Goal: Navigation & Orientation: Find specific page/section

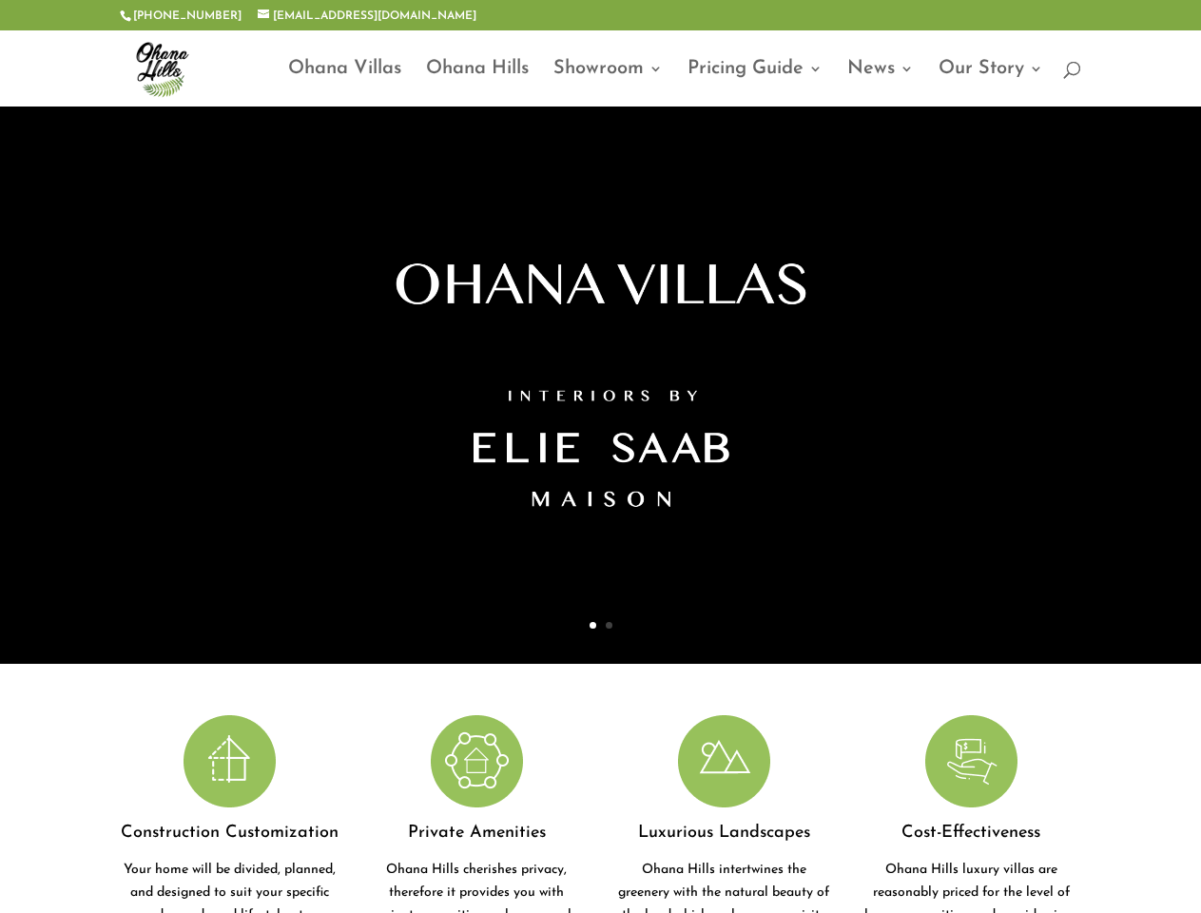
click at [600, 457] on div at bounding box center [600, 385] width 1057 height 557
click at [600, 68] on link "Showroom" at bounding box center [608, 84] width 109 height 45
click at [600, 385] on div at bounding box center [600, 282] width 1057 height 350
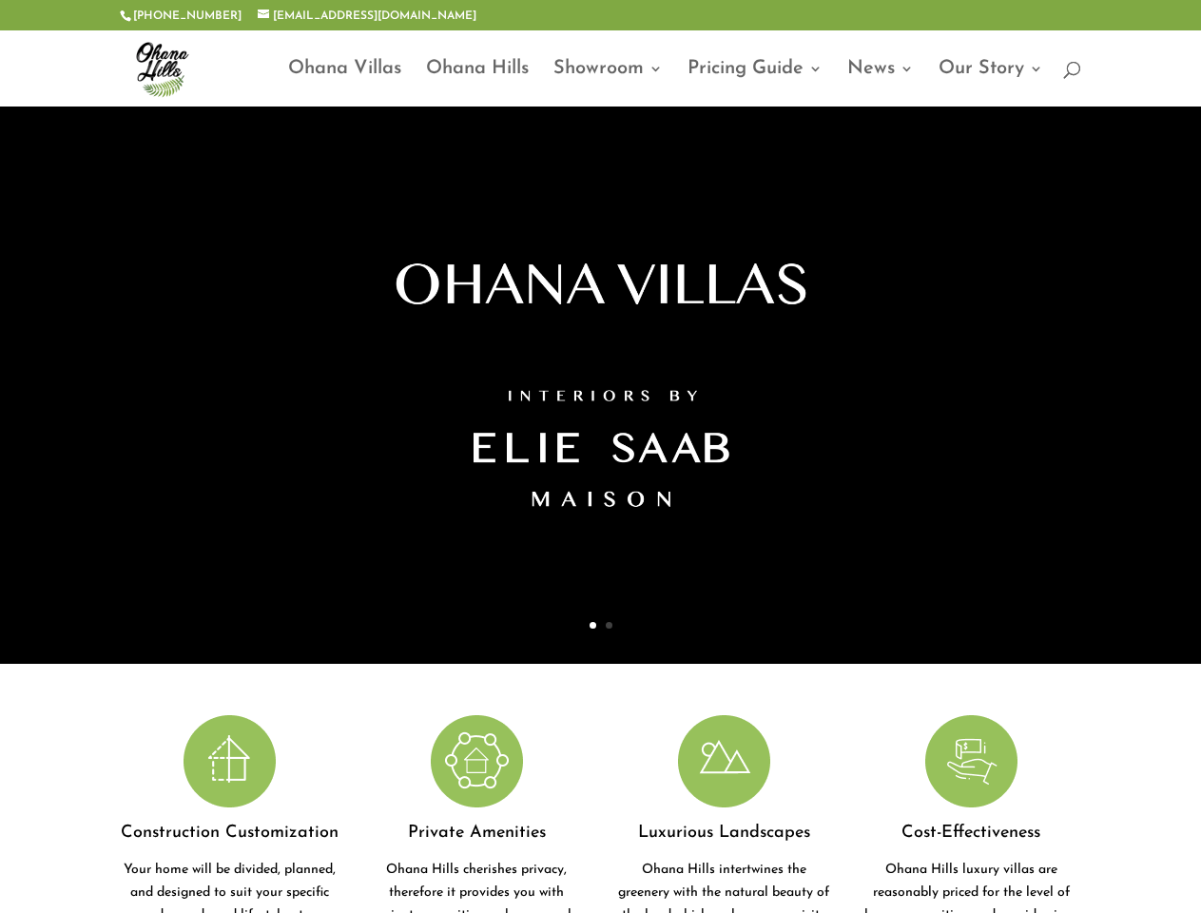
click at [12, 385] on link "Previous" at bounding box center [2, 385] width 46 height 46
click at [1189, 385] on link "Next" at bounding box center [1200, 385] width 46 height 46
click at [600, 814] on div "Construction Customization Your home will be divided, planned, and designed to …" at bounding box center [600, 832] width 961 height 234
click at [229, 814] on div at bounding box center [229, 766] width 219 height 102
click at [477, 814] on div at bounding box center [476, 766] width 219 height 102
